Goal: Transaction & Acquisition: Purchase product/service

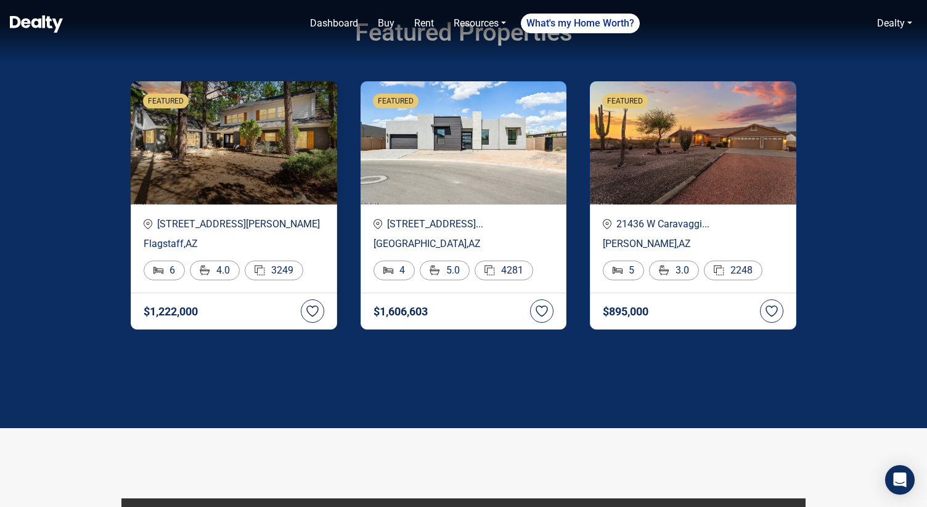
scroll to position [2087, 0]
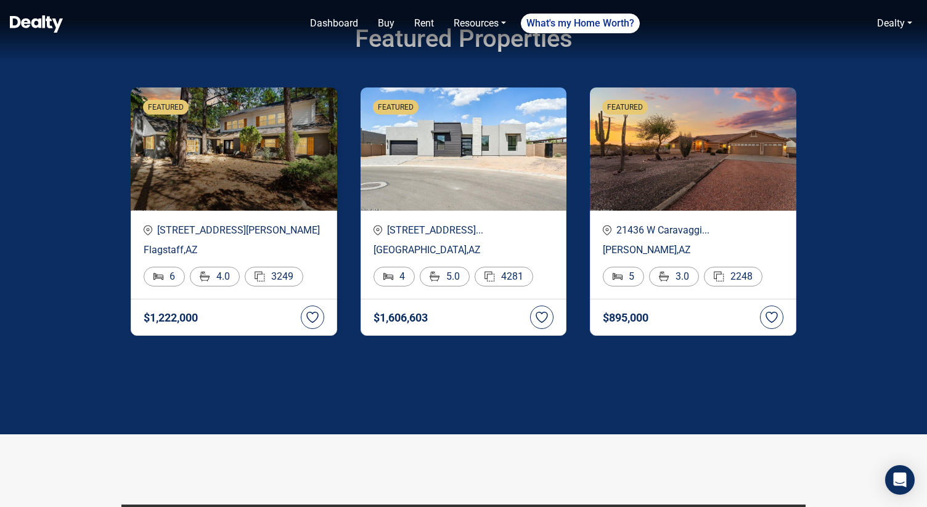
click at [181, 112] on span "FEATURED" at bounding box center [166, 107] width 36 height 11
click at [227, 227] on p "530 N Charles Road" at bounding box center [234, 230] width 181 height 15
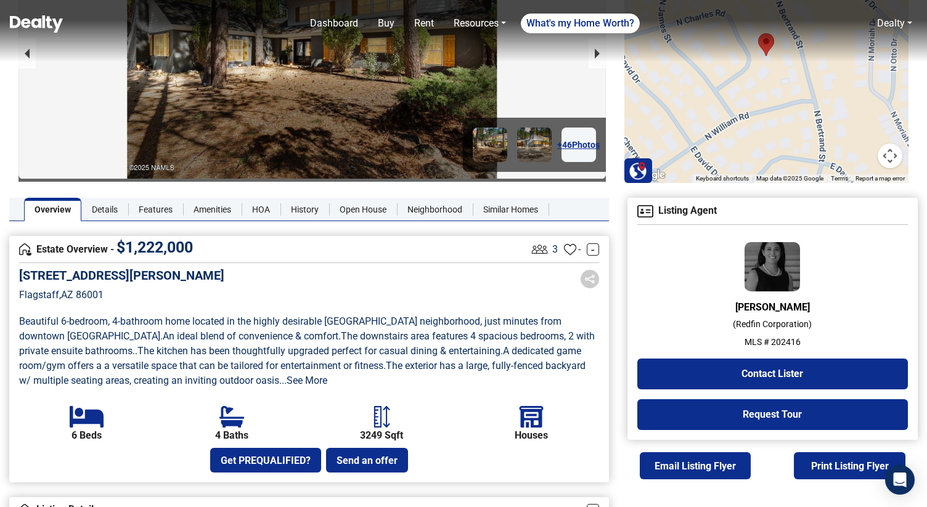
scroll to position [133, 0]
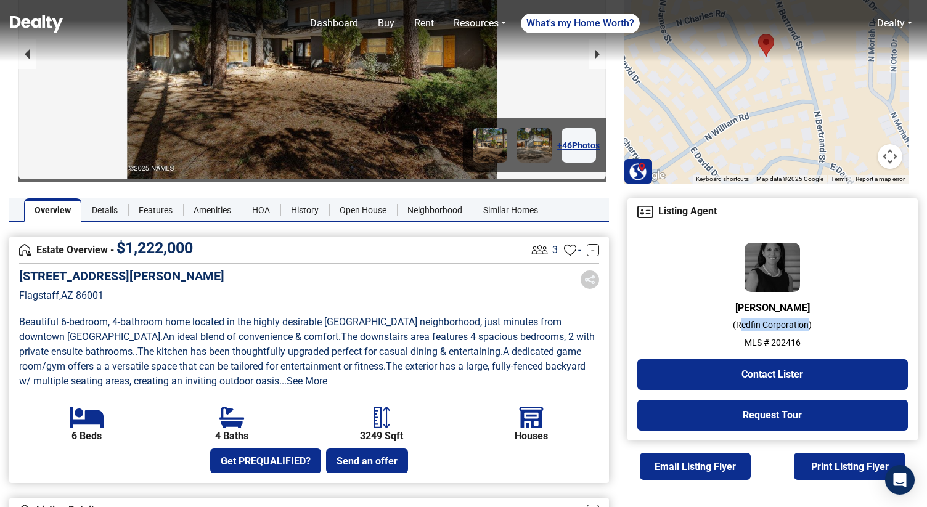
drag, startPoint x: 742, startPoint y: 326, endPoint x: 806, endPoint y: 326, distance: 63.5
click at [806, 326] on p "( Redfin Corporation )" at bounding box center [772, 325] width 271 height 13
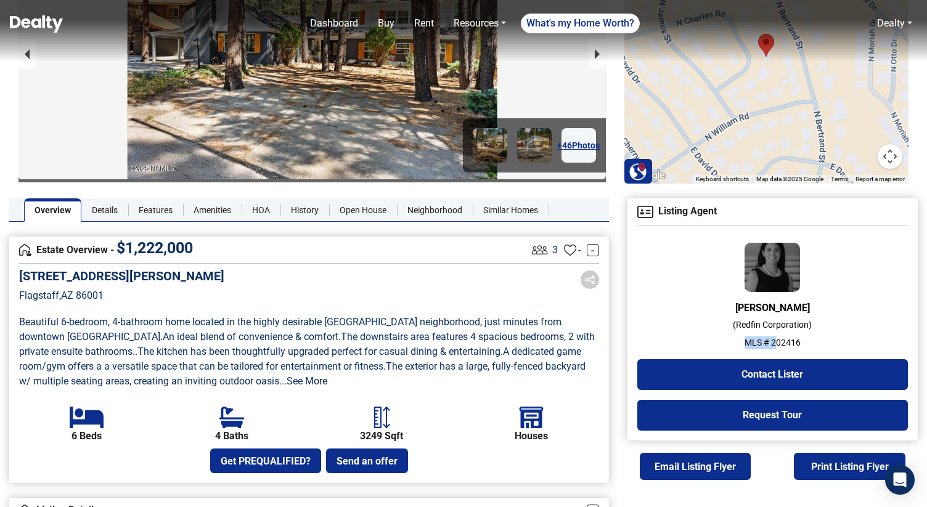
drag, startPoint x: 778, startPoint y: 345, endPoint x: 740, endPoint y: 345, distance: 37.6
click at [740, 345] on p "MLS # 202416" at bounding box center [772, 343] width 271 height 13
click at [670, 292] on div "Paula Giovannitti ( Redfin Corporation ) MLS # 202416 Contact Lister Request To…" at bounding box center [772, 337] width 271 height 188
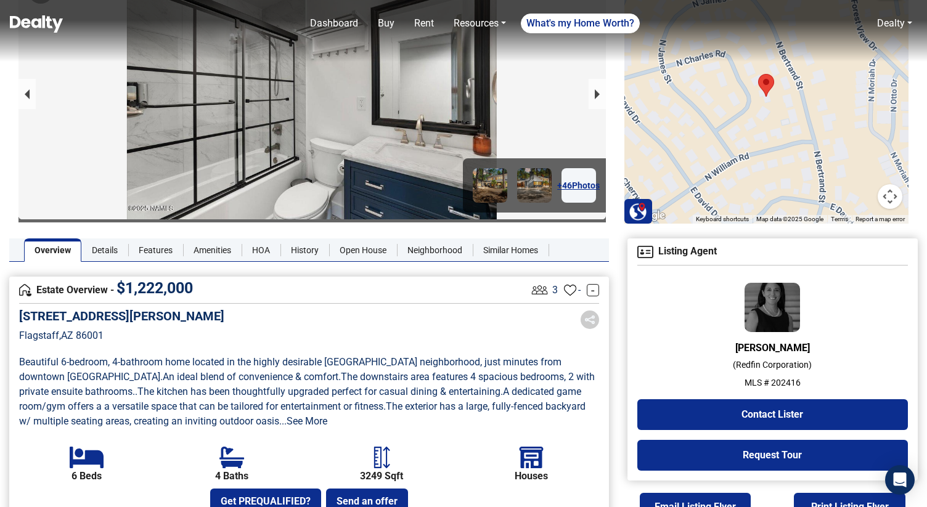
scroll to position [94, 0]
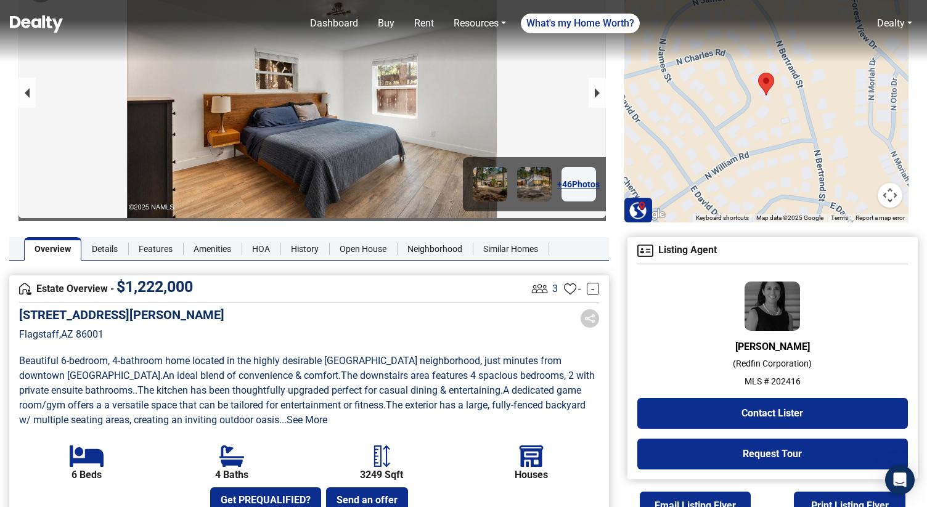
drag, startPoint x: 731, startPoint y: 345, endPoint x: 818, endPoint y: 345, distance: 86.9
click at [818, 345] on h6 "Paula Giovannitti" at bounding box center [772, 347] width 271 height 12
drag, startPoint x: 803, startPoint y: 365, endPoint x: 735, endPoint y: 363, distance: 67.2
click at [735, 364] on p "( Redfin Corporation )" at bounding box center [772, 364] width 271 height 13
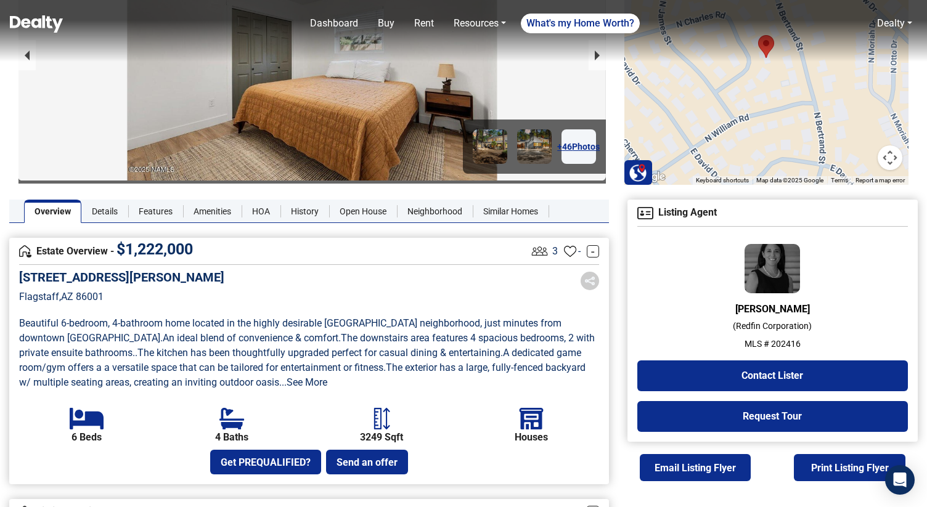
scroll to position [134, 0]
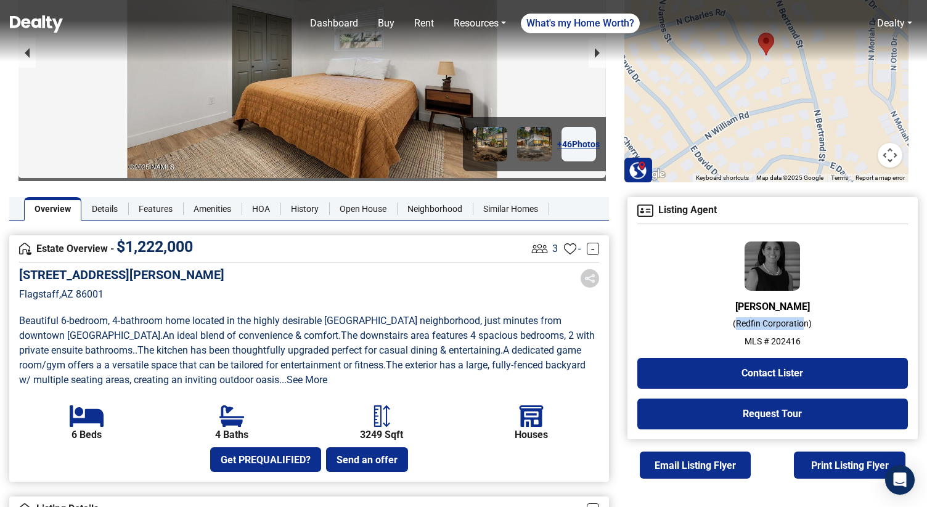
drag, startPoint x: 737, startPoint y: 322, endPoint x: 803, endPoint y: 321, distance: 66.0
click at [803, 321] on p "( Redfin Corporation )" at bounding box center [772, 323] width 271 height 13
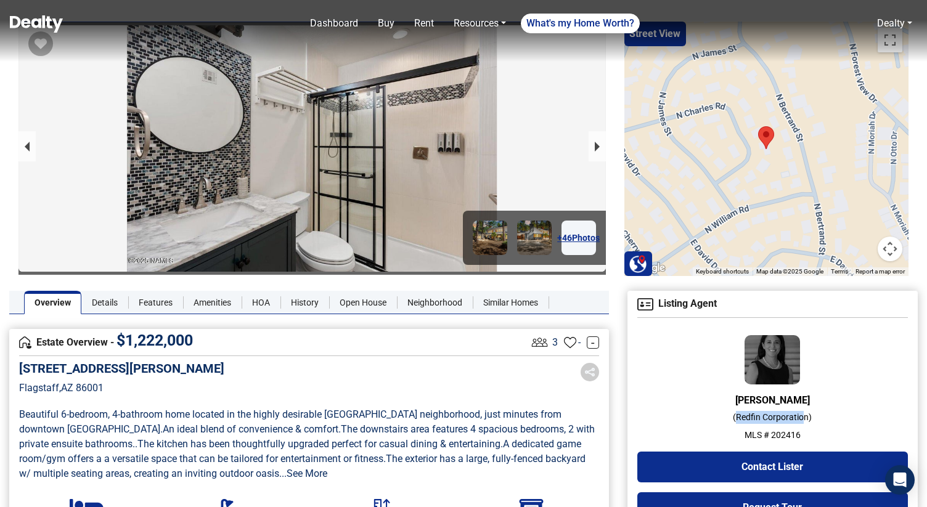
scroll to position [0, 0]
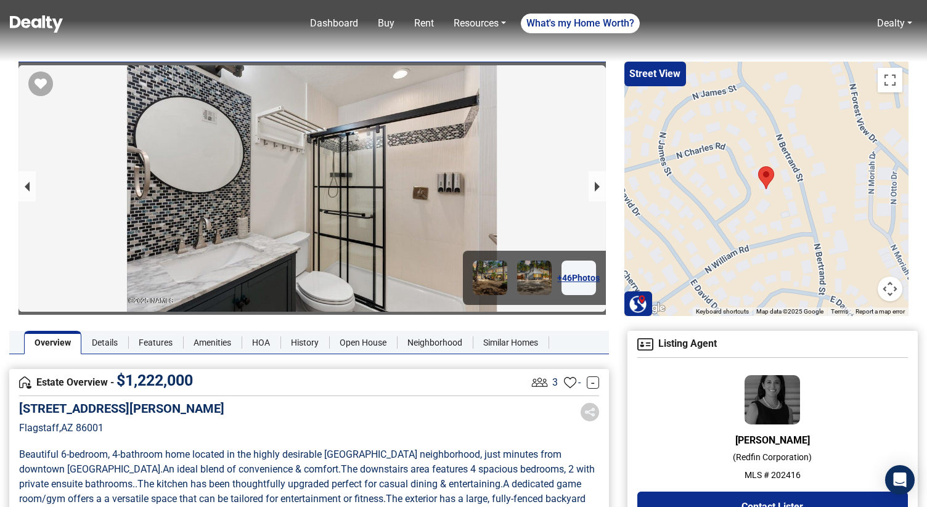
click at [276, 221] on div at bounding box center [312, 260] width 588 height 391
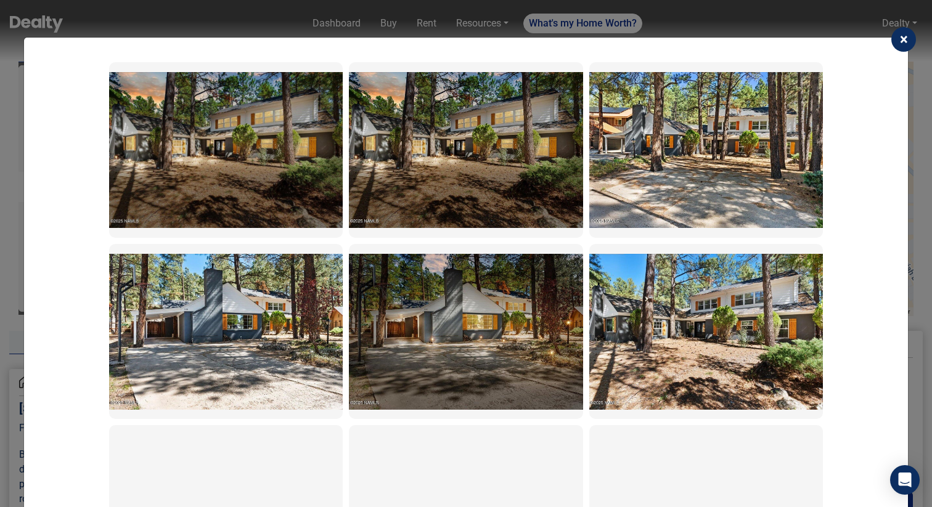
click at [900, 40] on span "×" at bounding box center [904, 39] width 8 height 17
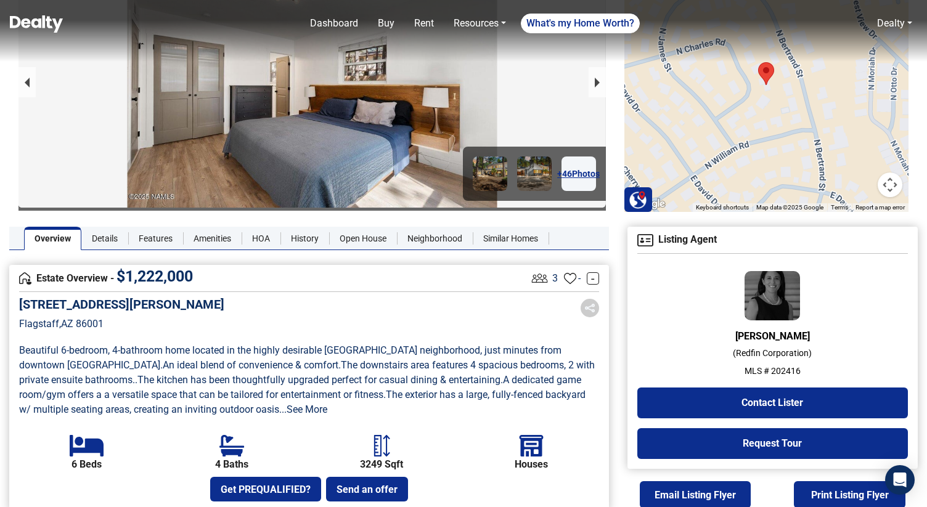
scroll to position [107, 0]
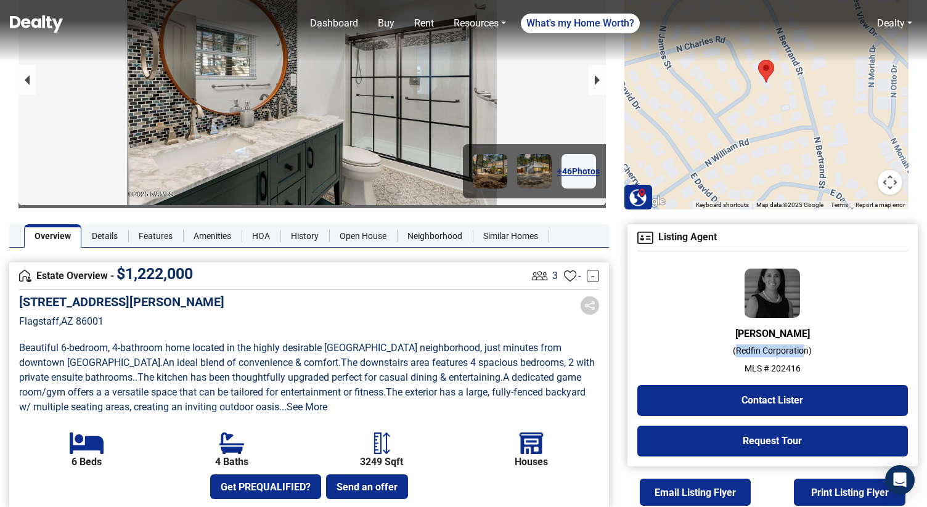
drag, startPoint x: 739, startPoint y: 350, endPoint x: 805, endPoint y: 345, distance: 66.1
click at [805, 345] on p "( Redfin Corporation )" at bounding box center [772, 351] width 271 height 13
click at [817, 345] on p "( Redfin Corporation )" at bounding box center [772, 351] width 271 height 13
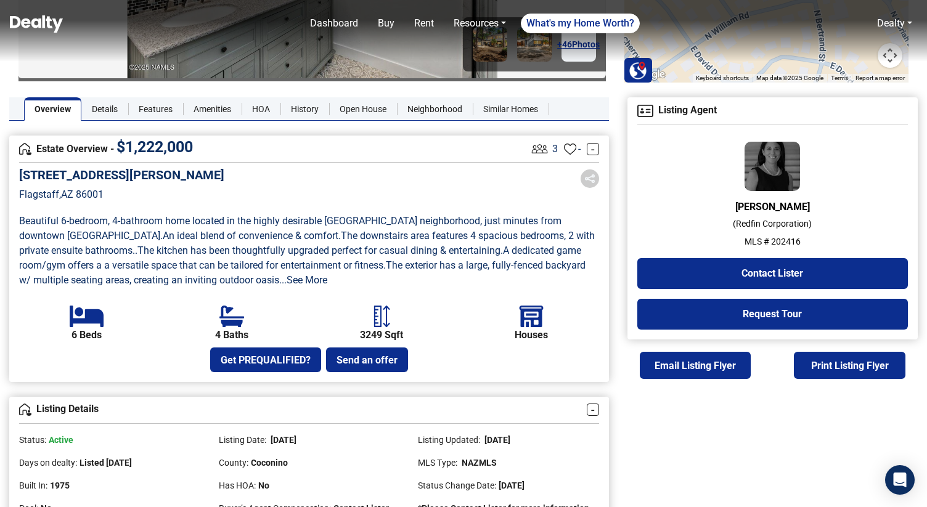
scroll to position [240, 0]
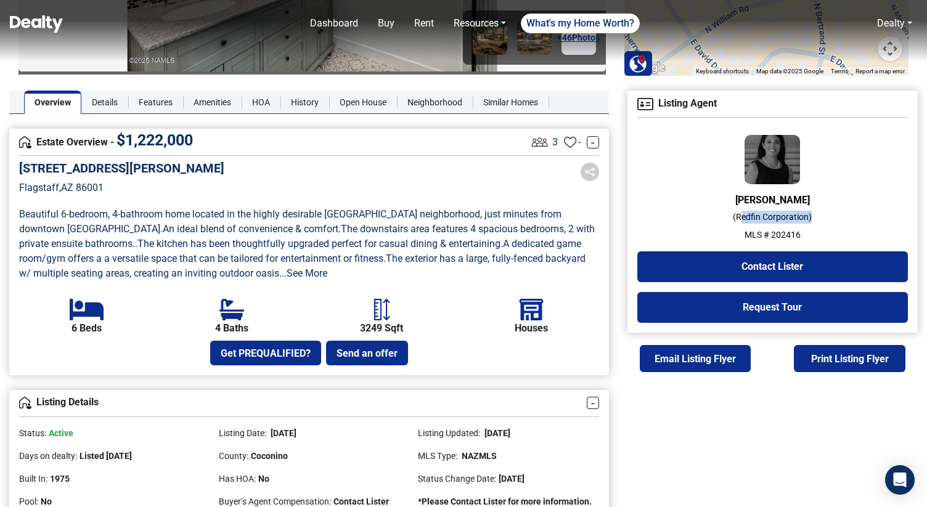
drag, startPoint x: 743, startPoint y: 215, endPoint x: 821, endPoint y: 215, distance: 78.3
click at [821, 215] on p "( Redfin Corporation )" at bounding box center [772, 217] width 271 height 13
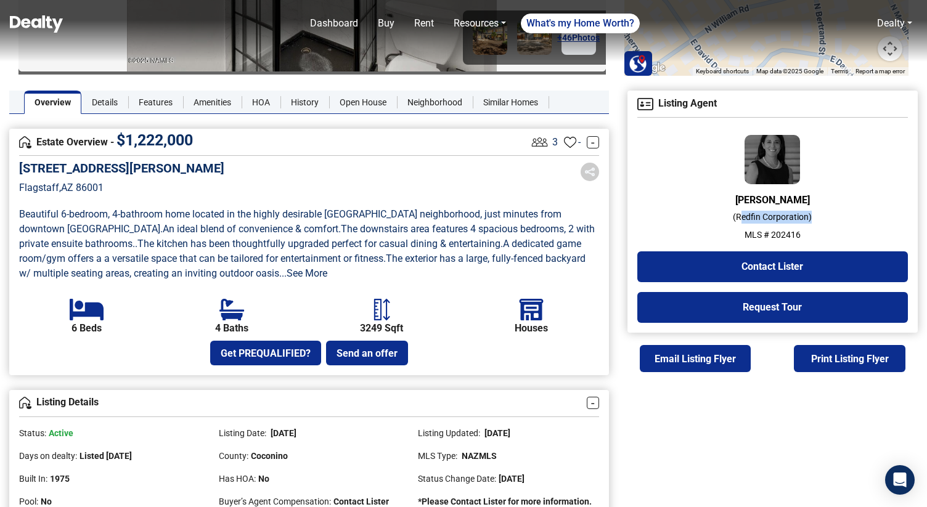
click at [504, 171] on div "530 N Charles Road Flagstaff , AZ 86001" at bounding box center [309, 187] width 580 height 52
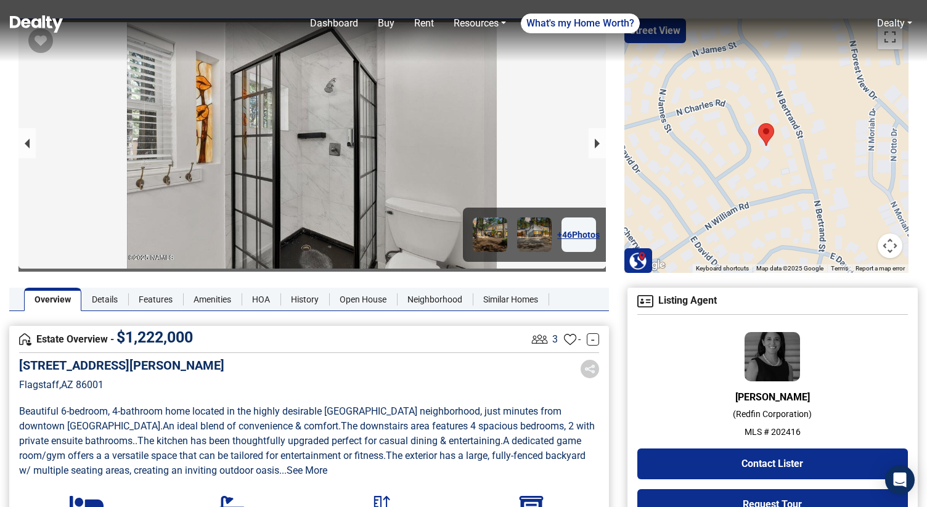
scroll to position [0, 0]
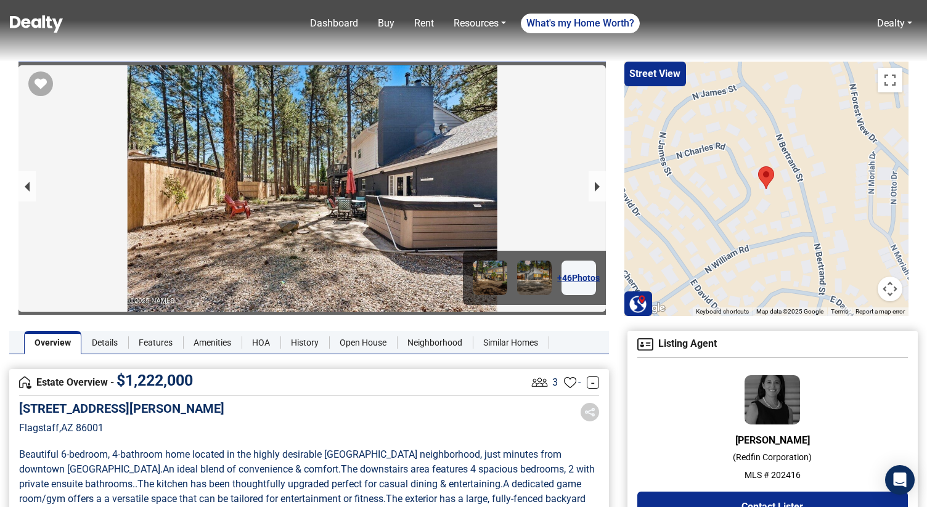
click at [39, 23] on img at bounding box center [36, 23] width 53 height 17
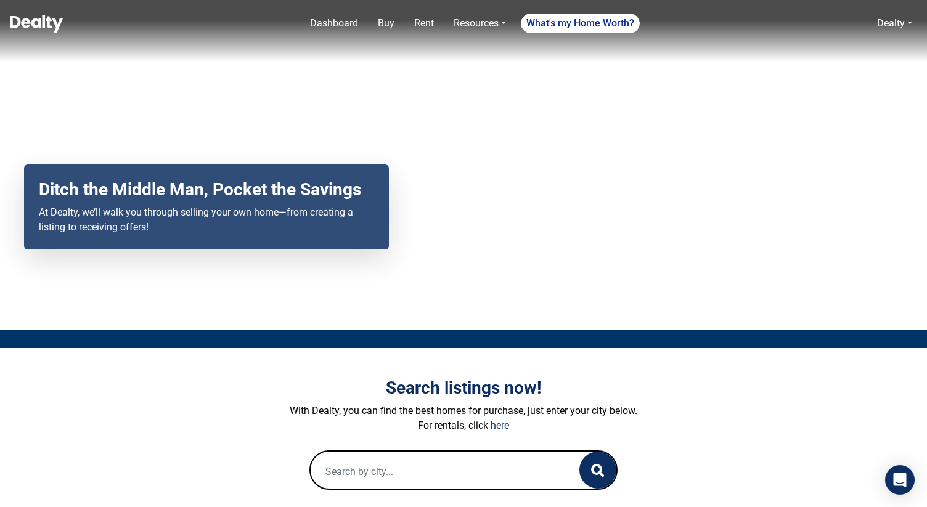
click at [380, 478] on input "text" at bounding box center [433, 471] width 244 height 39
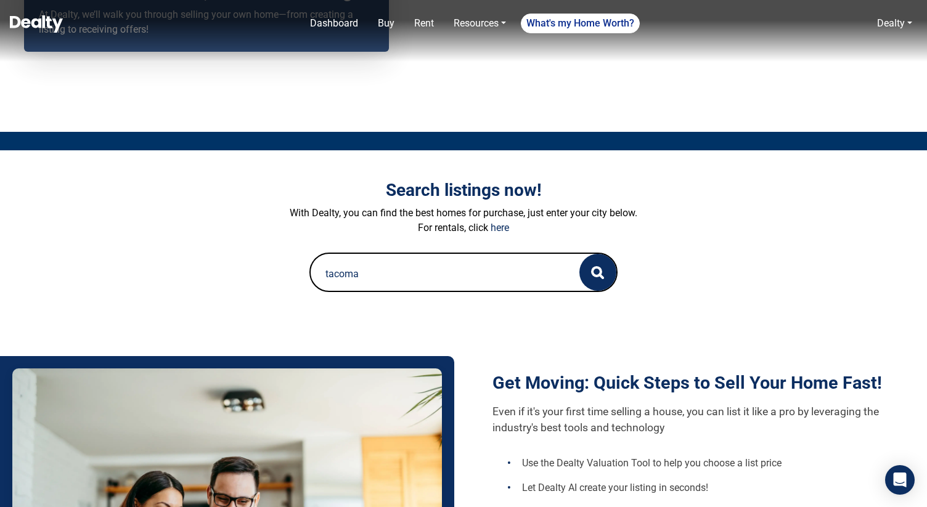
scroll to position [199, 0]
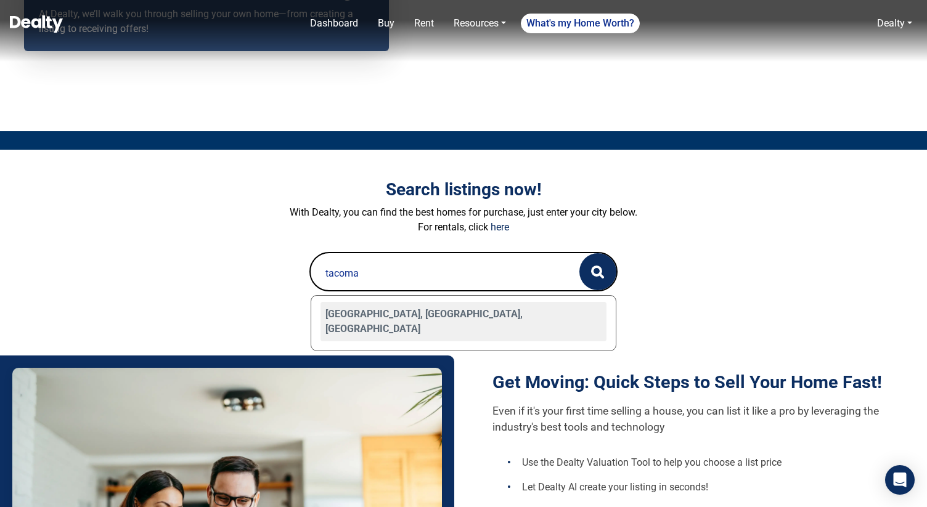
click at [442, 322] on div "Tacoma, WA, USA" at bounding box center [464, 321] width 286 height 39
type input "Tacoma, WA, USA"
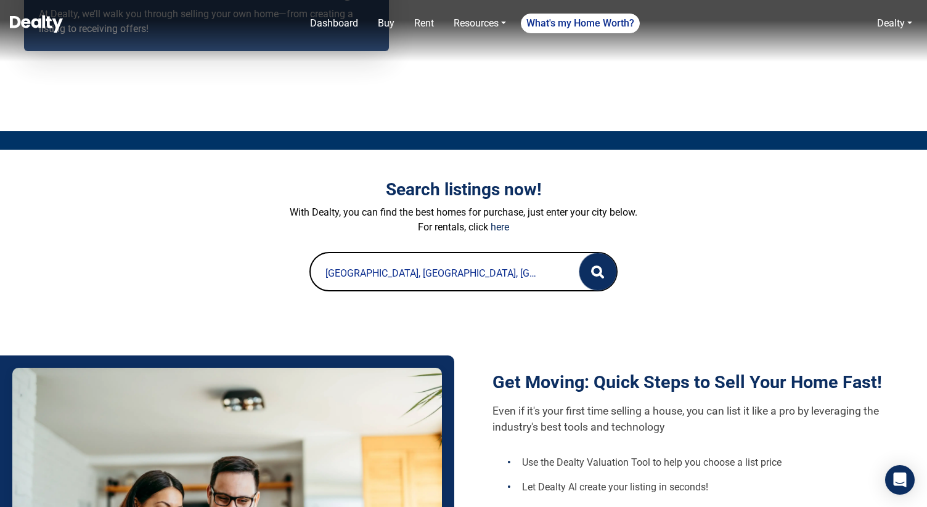
click at [602, 264] on button "button" at bounding box center [597, 271] width 37 height 37
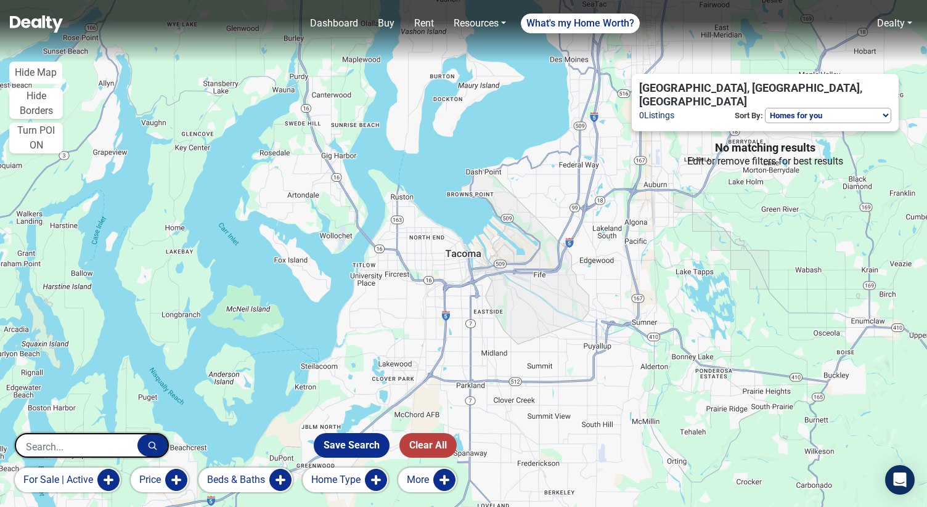
click at [96, 482] on button "for sale | active" at bounding box center [68, 480] width 106 height 25
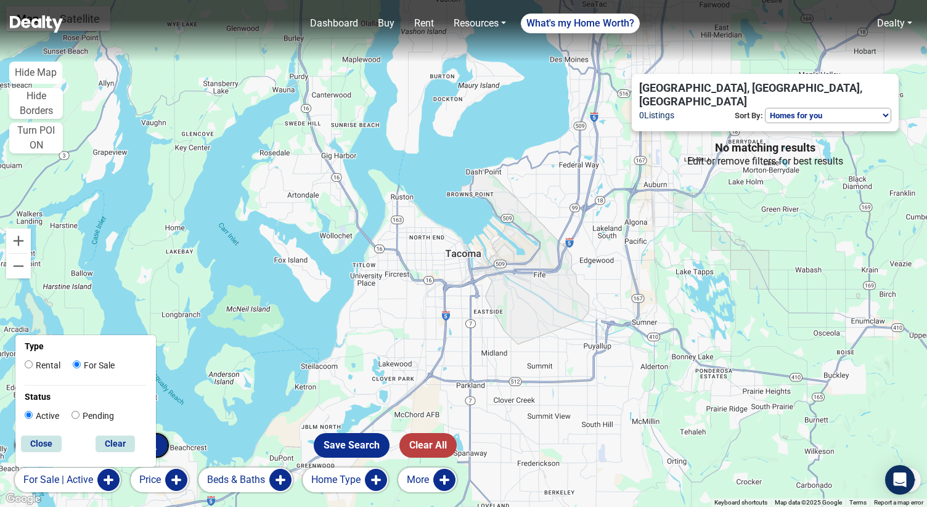
click at [76, 413] on input "Pending" at bounding box center [76, 415] width 8 height 8
radio input "true"
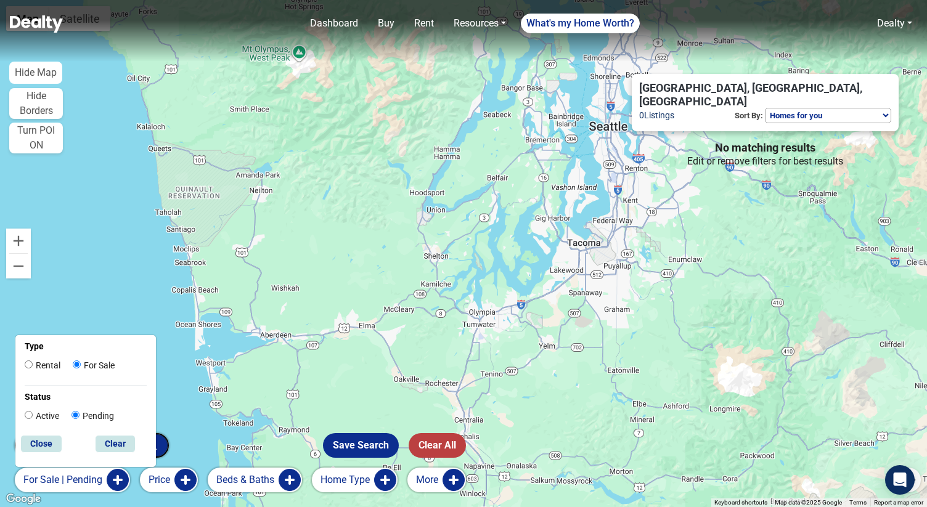
click at [483, 168] on div at bounding box center [463, 253] width 927 height 507
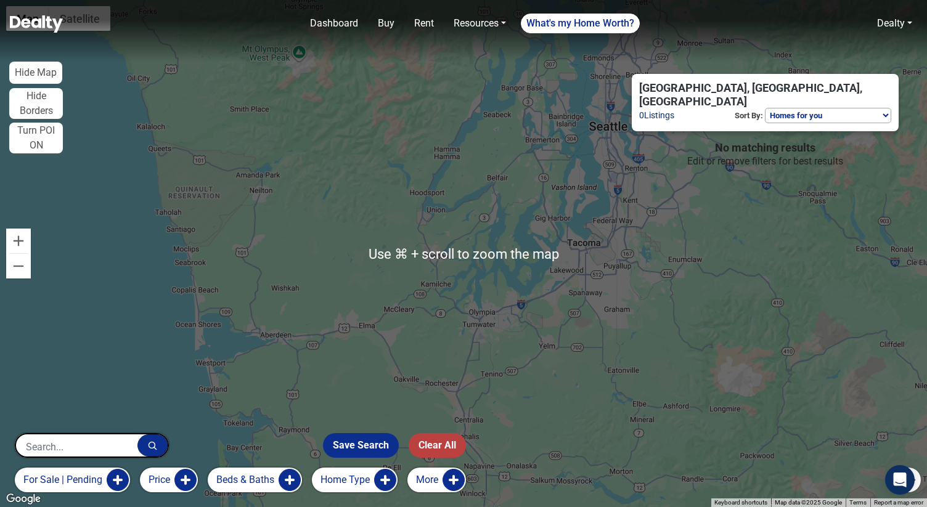
click at [536, 161] on div at bounding box center [463, 253] width 927 height 507
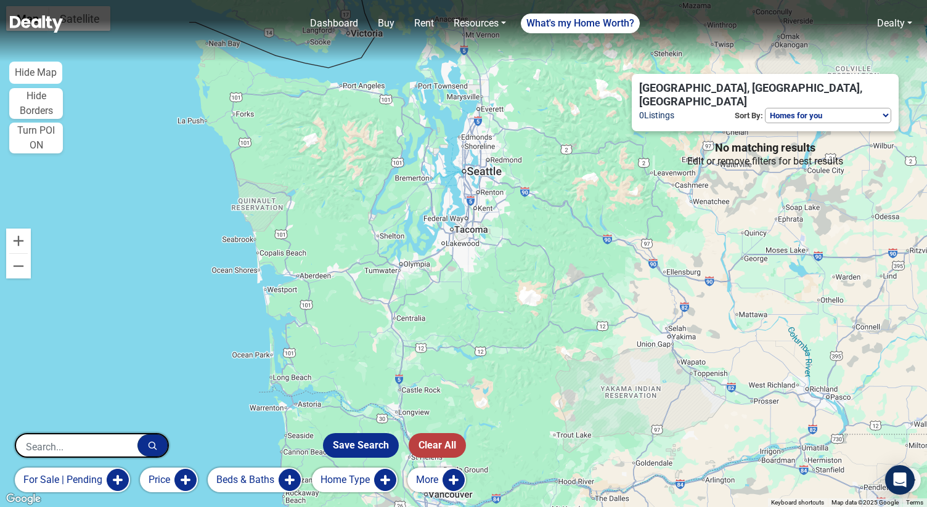
click at [94, 436] on input "text" at bounding box center [76, 447] width 121 height 25
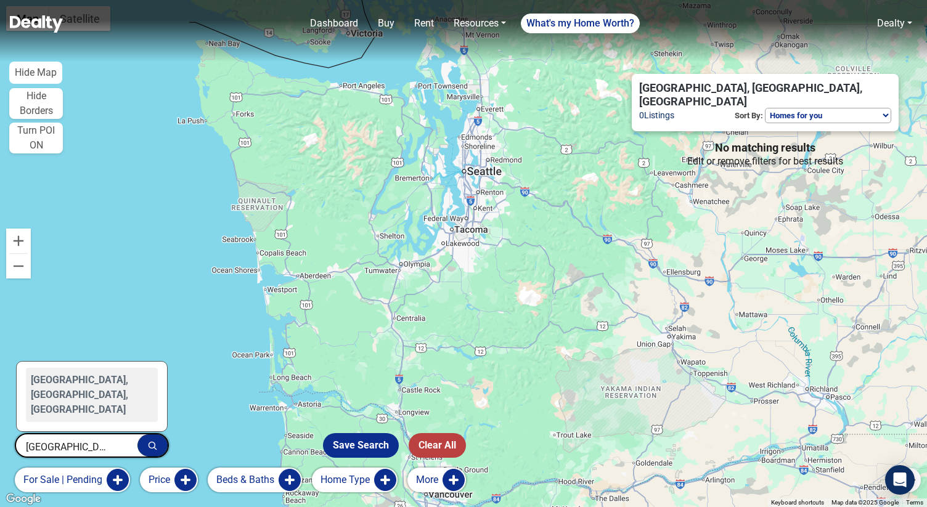
click at [59, 414] on div "Seattle, WA, USA" at bounding box center [92, 395] width 132 height 54
type input "Seattle, WA, USA"
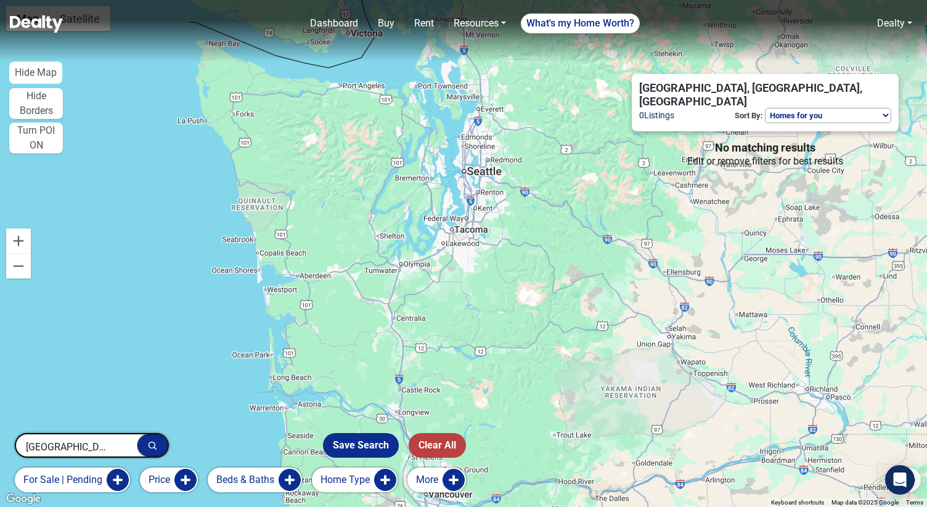
click at [161, 453] on button "button" at bounding box center [152, 446] width 30 height 22
